Goal: Transaction & Acquisition: Purchase product/service

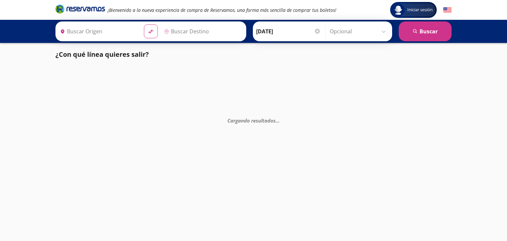
type input "Colima, Colima"
type input "[GEOGRAPHIC_DATA][PERSON_NAME][PERSON_NAME], [GEOGRAPHIC_DATA]"
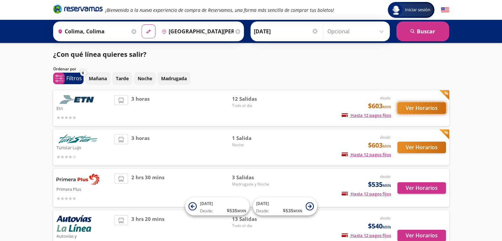
click at [415, 109] on button "Ver Horarios" at bounding box center [421, 108] width 49 height 12
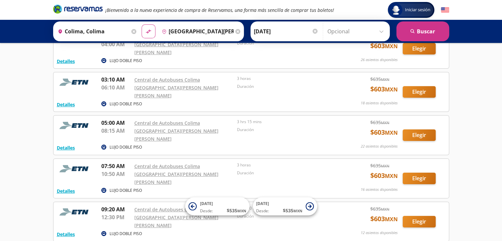
scroll to position [48, 0]
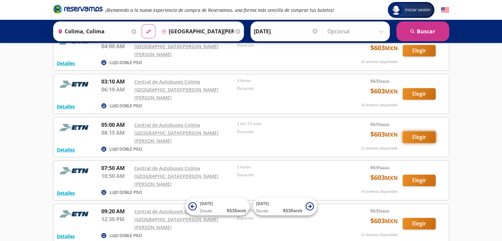
click at [411, 131] on button "Elegir" at bounding box center [419, 137] width 33 height 12
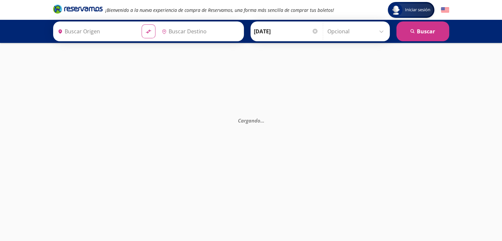
type input "[GEOGRAPHIC_DATA][PERSON_NAME][PERSON_NAME], [GEOGRAPHIC_DATA]"
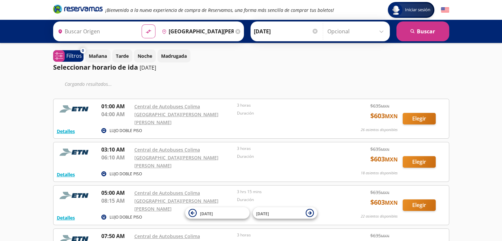
type input "Colima, Colima"
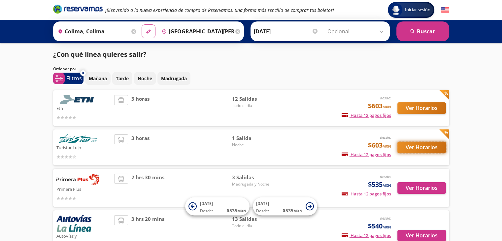
click at [410, 148] on button "Ver Horarios" at bounding box center [421, 148] width 49 height 12
click at [79, 110] on p "Etn" at bounding box center [83, 108] width 55 height 8
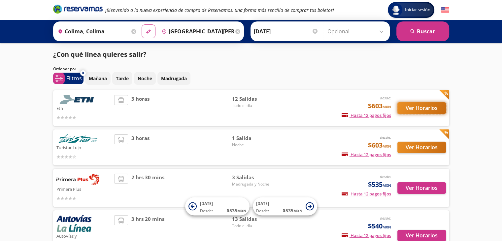
click at [422, 110] on button "Ver Horarios" at bounding box center [421, 108] width 49 height 12
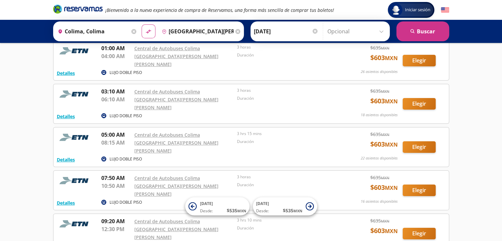
scroll to position [38, 0]
click at [409, 141] on button "Elegir" at bounding box center [419, 147] width 33 height 12
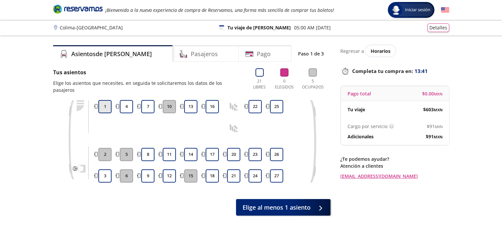
click at [105, 101] on button "1" at bounding box center [104, 106] width 13 height 13
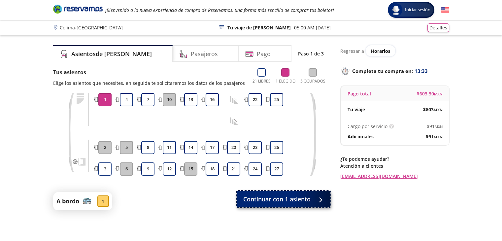
click at [284, 201] on span "Continuar con 1 asiento" at bounding box center [276, 199] width 67 height 9
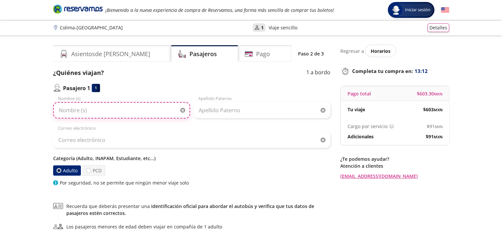
click at [81, 110] on input "Nombre (s)" at bounding box center [121, 110] width 137 height 16
type input "[PERSON_NAME]"
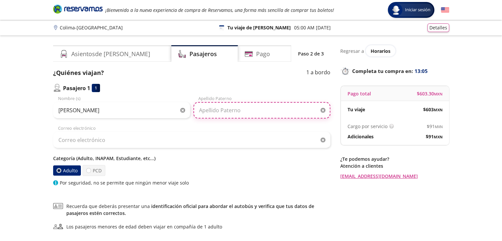
click at [228, 114] on input "Apellido Paterno" at bounding box center [261, 110] width 137 height 16
type input "[PERSON_NAME]"
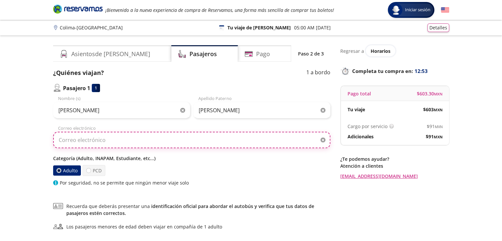
click at [95, 142] on input "Correo electrónico" at bounding box center [191, 140] width 277 height 16
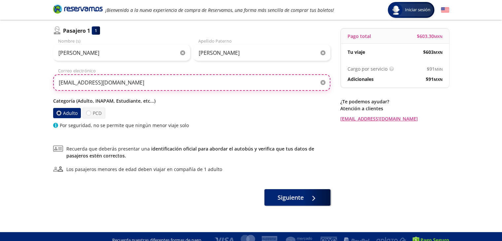
scroll to position [65, 0]
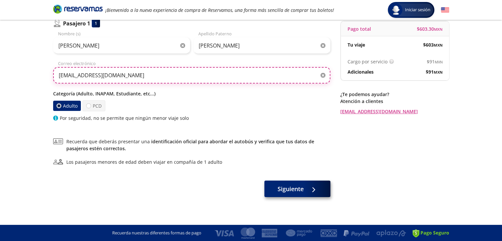
type input "[EMAIL_ADDRESS][DOMAIN_NAME]"
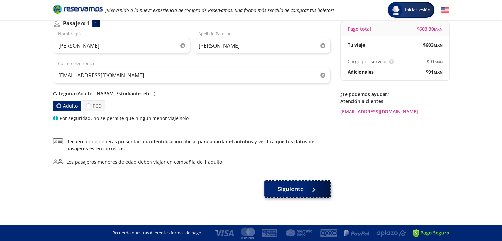
click at [298, 189] on span "Siguiente" at bounding box center [290, 188] width 26 height 9
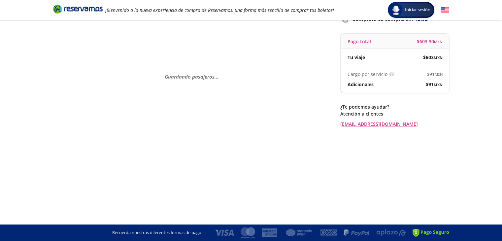
scroll to position [0, 0]
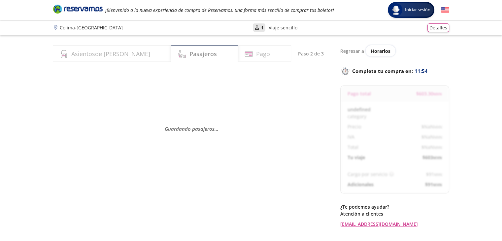
select select "MX"
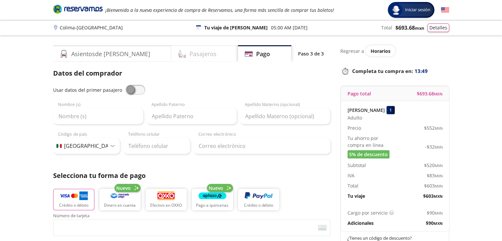
click at [189, 54] on h4 "Pasajeros" at bounding box center [202, 53] width 27 height 9
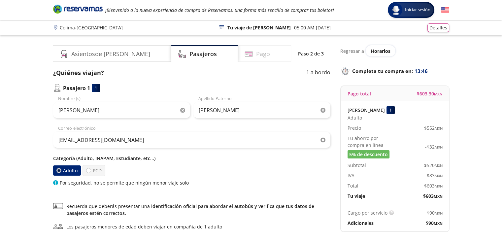
click at [256, 56] on h4 "Pago" at bounding box center [263, 53] width 14 height 9
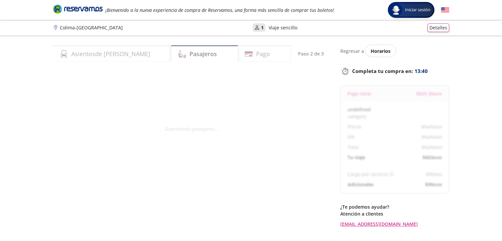
select select "MX"
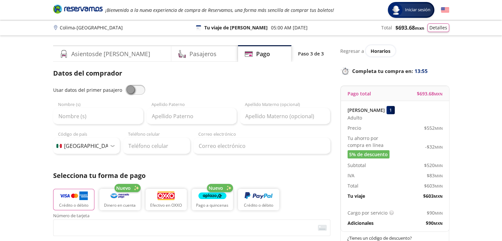
click at [132, 93] on span at bounding box center [135, 90] width 20 height 10
click at [125, 85] on input "checkbox" at bounding box center [125, 85] width 0 height 0
type input "[PERSON_NAME]"
type input "[EMAIL_ADDRESS][DOMAIN_NAME]"
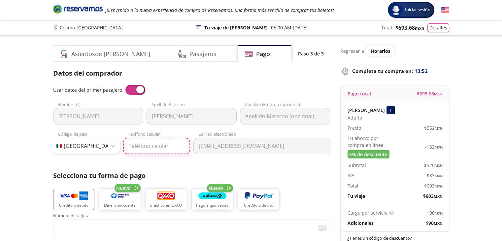
click at [143, 149] on input "Teléfono celular" at bounding box center [156, 146] width 67 height 16
type input "81 1030 2184"
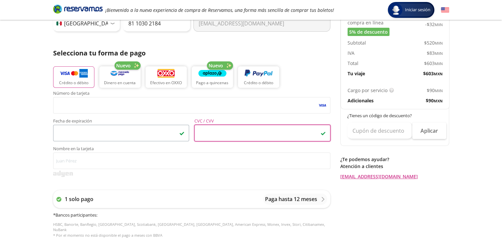
scroll to position [123, 0]
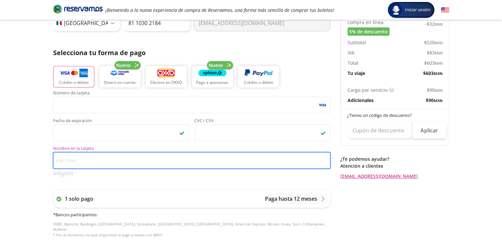
click at [67, 156] on input "Nombre en la tarjeta" at bounding box center [191, 160] width 277 height 16
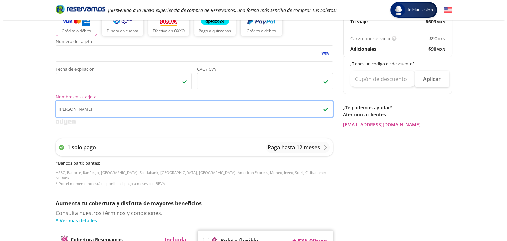
scroll to position [191, 0]
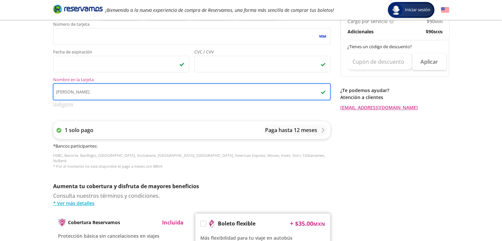
type input "[PERSON_NAME]"
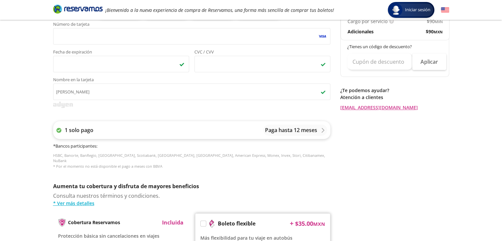
click at [322, 131] on icon at bounding box center [322, 130] width 3 height 5
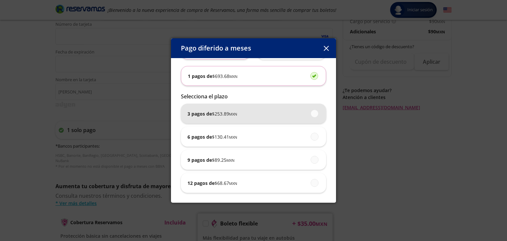
scroll to position [0, 0]
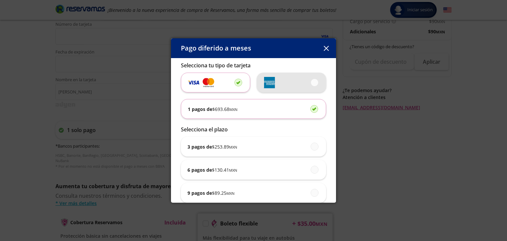
click at [315, 83] on span at bounding box center [315, 82] width 0 height 7
click at [310, 83] on input "radio" at bounding box center [312, 82] width 4 height 4
radio input "true"
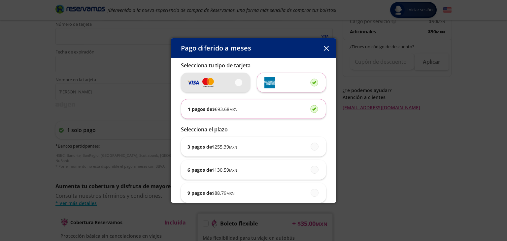
click at [239, 86] on div at bounding box center [215, 83] width 56 height 20
click at [239, 84] on input "radio" at bounding box center [237, 82] width 4 height 4
radio input "true"
radio input "false"
click at [324, 49] on icon "button" at bounding box center [326, 48] width 5 height 5
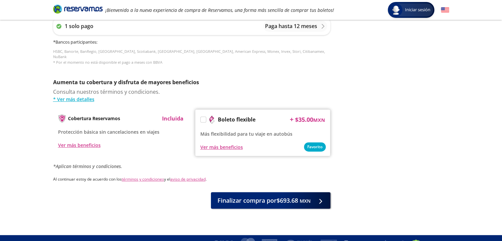
scroll to position [301, 0]
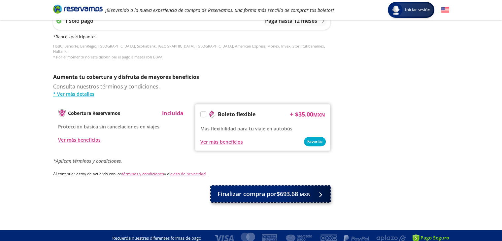
click at [275, 189] on span "Finalizar compra por $693.68 MXN" at bounding box center [263, 193] width 93 height 9
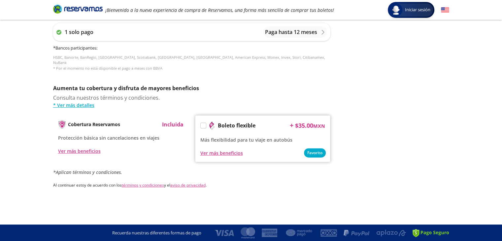
scroll to position [0, 0]
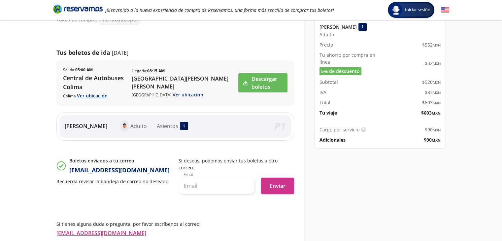
scroll to position [88, 0]
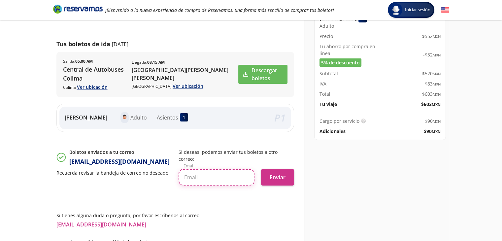
click at [199, 169] on input "text" at bounding box center [216, 177] width 76 height 16
type input "[EMAIL_ADDRESS][DOMAIN_NAME]"
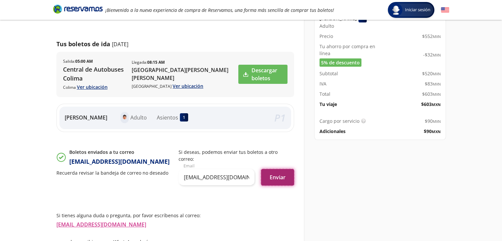
click at [282, 171] on button "Enviar" at bounding box center [277, 177] width 33 height 16
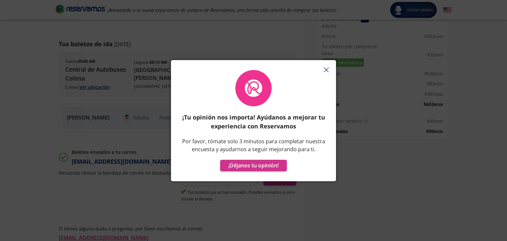
click at [328, 72] on line "button" at bounding box center [326, 70] width 4 height 4
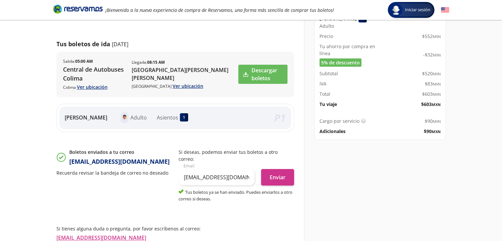
scroll to position [0, 0]
